Goal: Information Seeking & Learning: Learn about a topic

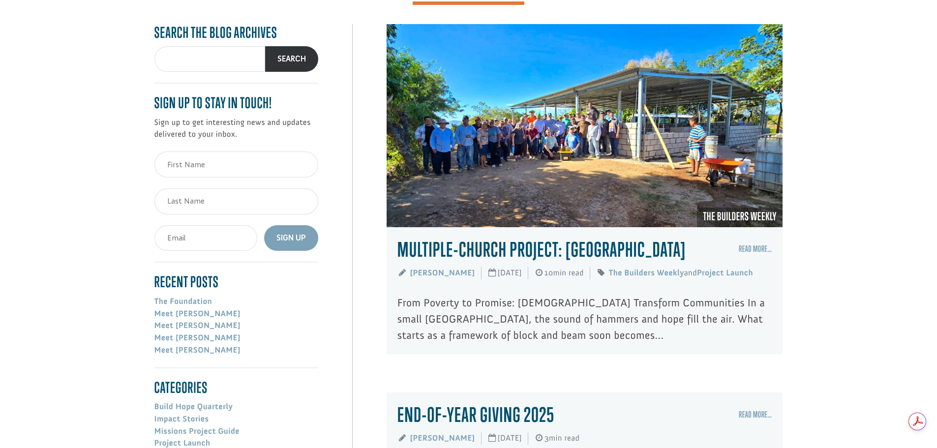
scroll to position [148, 0]
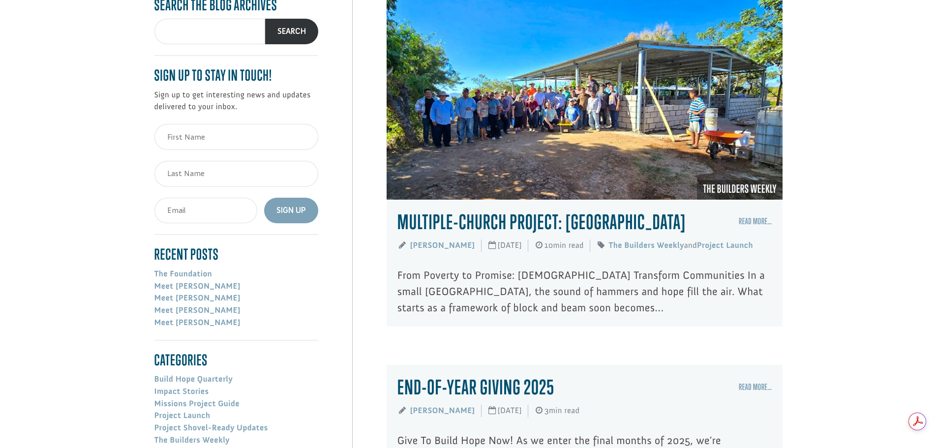
click at [449, 218] on link "Multiple-Church Project: [GEOGRAPHIC_DATA]" at bounding box center [542, 222] width 288 height 24
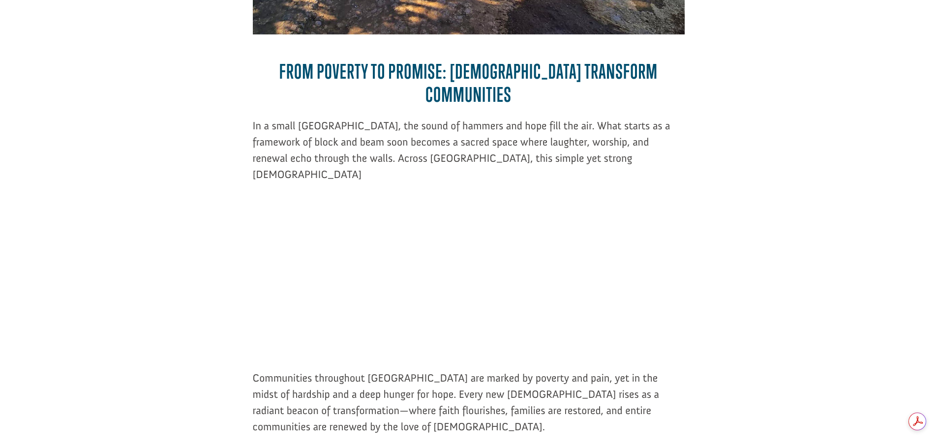
scroll to position [541, 0]
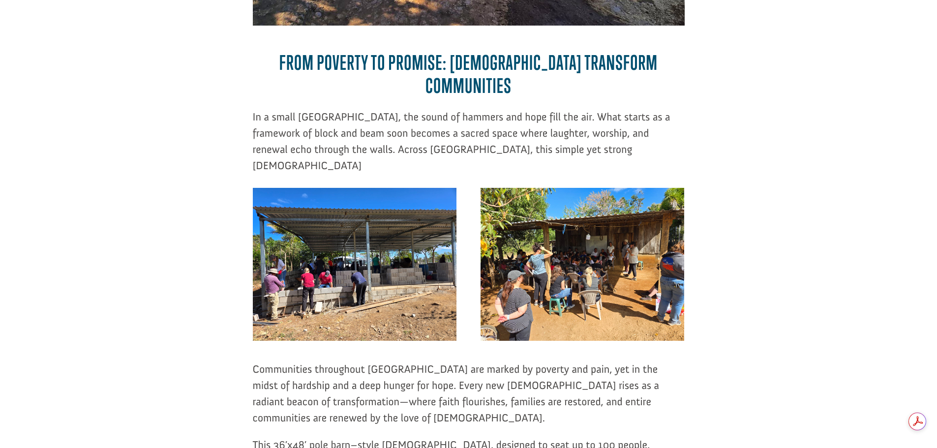
click at [278, 110] on span "In a small Salvadoran village, the sound of hammers and hope fill the air. What…" at bounding box center [462, 141] width 418 height 62
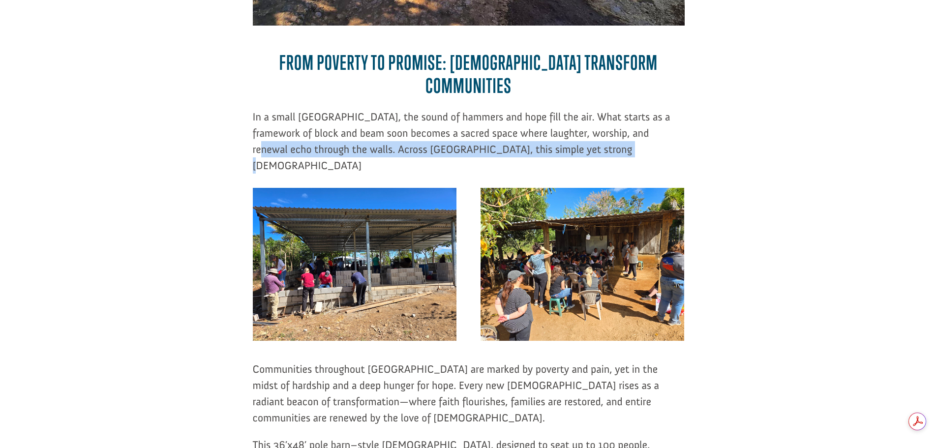
drag, startPoint x: 257, startPoint y: 88, endPoint x: 692, endPoint y: 79, distance: 435.1
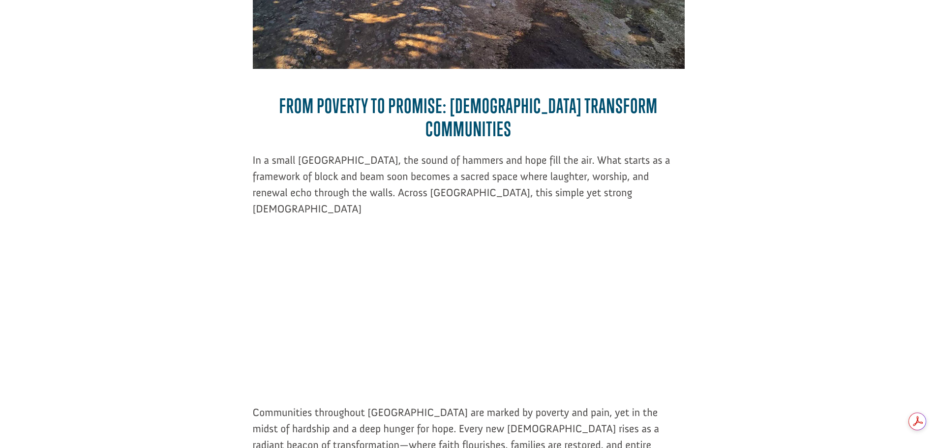
scroll to position [492, 0]
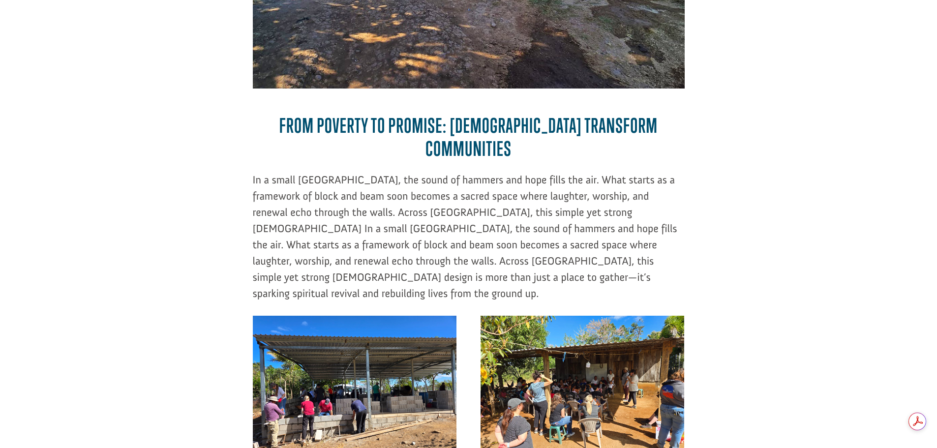
scroll to position [429, 0]
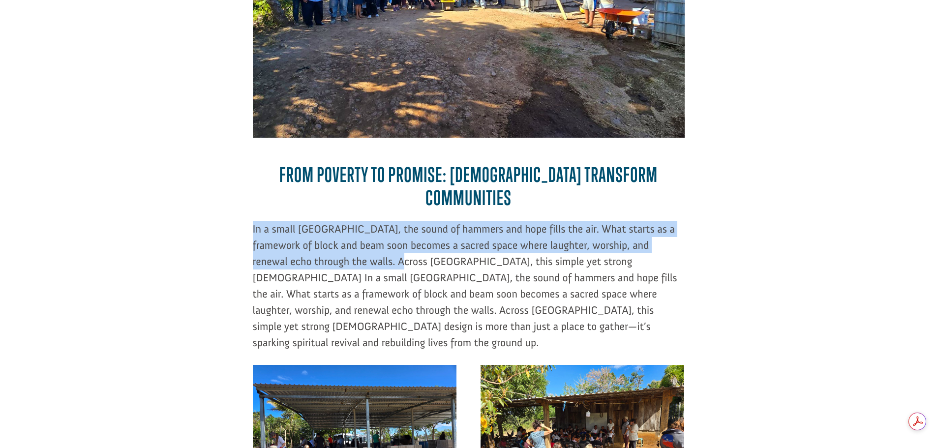
drag, startPoint x: 245, startPoint y: 161, endPoint x: 398, endPoint y: 198, distance: 157.4
copy span "In a small Salvadoran village, the sound of hammers and hope fills the air. Wha…"
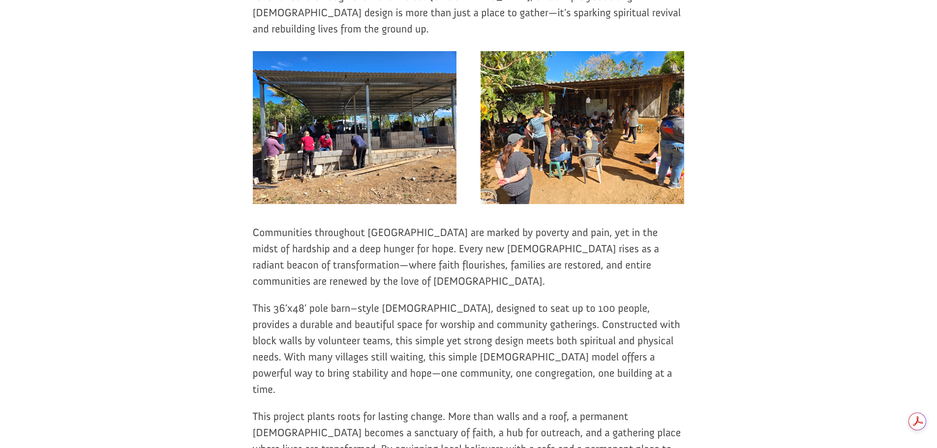
scroll to position [724, 0]
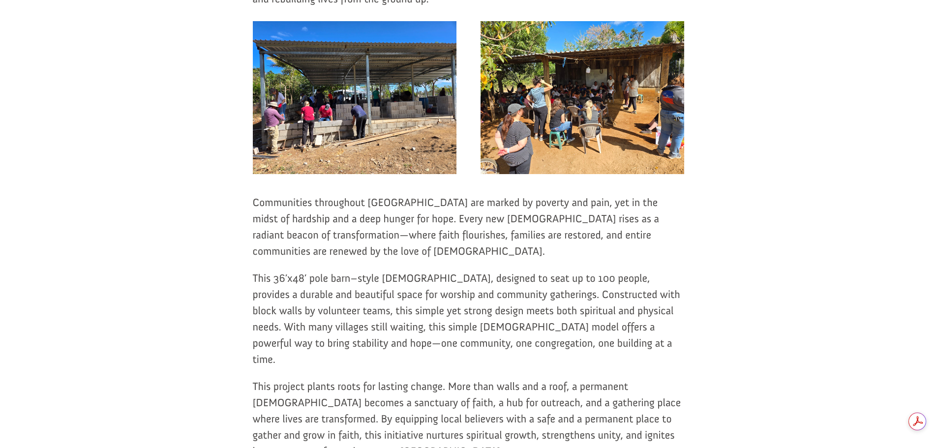
click at [262, 380] on span "This project plants roots for lasting change. More than walls and a roof, a per…" at bounding box center [467, 419] width 429 height 78
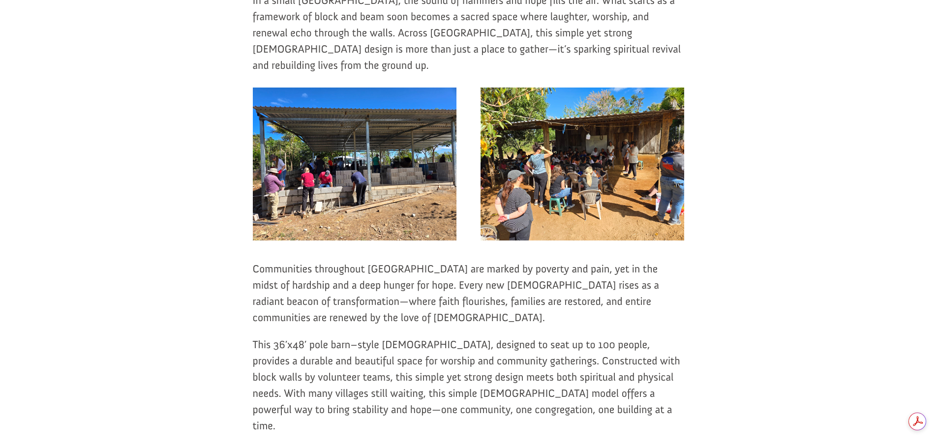
scroll to position [675, 0]
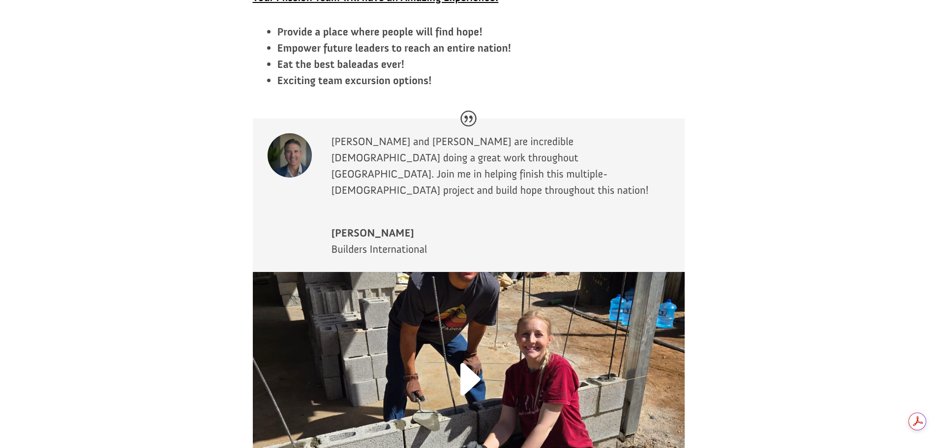
scroll to position [1954, 0]
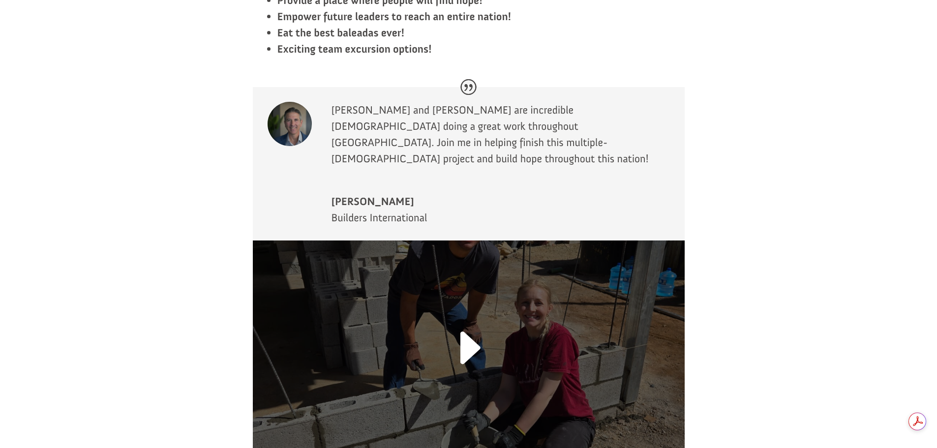
click at [460, 316] on link at bounding box center [468, 354] width 65 height 76
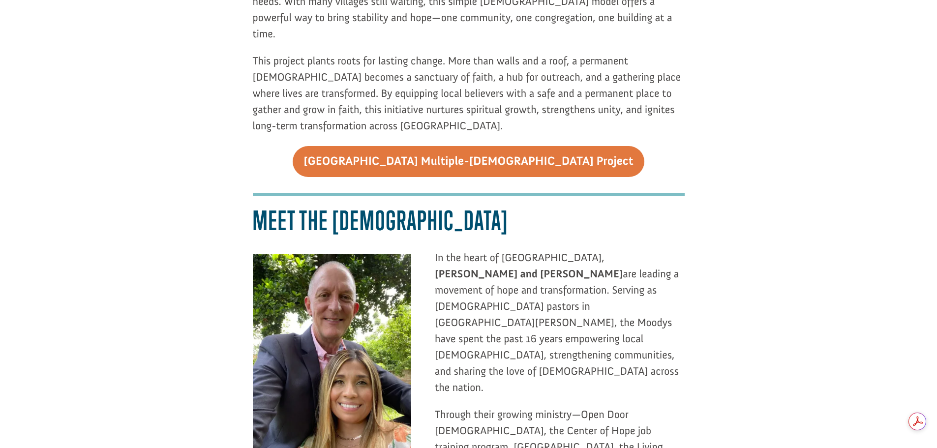
scroll to position [1033, 0]
